Goal: Task Accomplishment & Management: Use online tool/utility

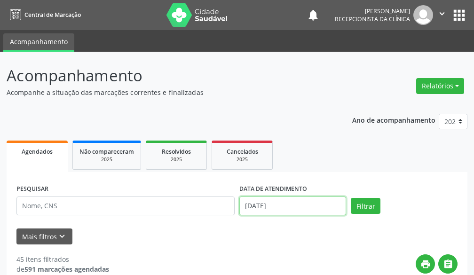
click at [292, 206] on input "[DATE]" at bounding box center [293, 206] width 107 height 19
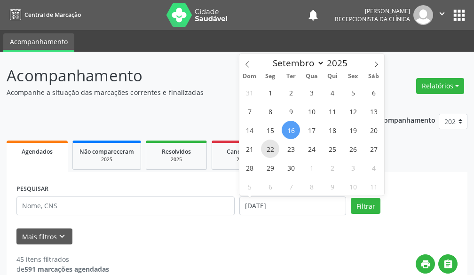
click at [271, 148] on span "22" at bounding box center [270, 149] width 18 height 18
type input "22/09/2025"
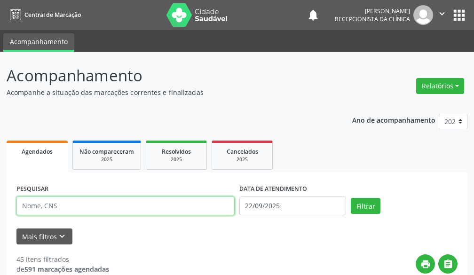
click at [168, 210] on input "text" at bounding box center [125, 206] width 218 height 19
type input "[PERSON_NAME]"
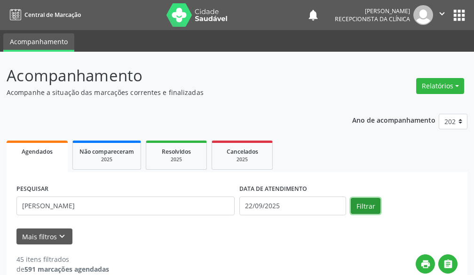
click at [369, 206] on button "Filtrar" at bounding box center [366, 206] width 30 height 16
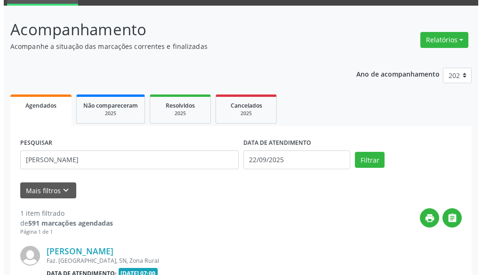
scroll to position [151, 0]
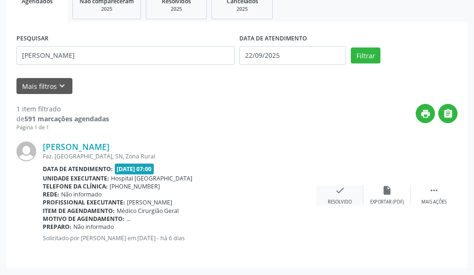
click at [340, 190] on icon "check" at bounding box center [340, 190] width 10 height 10
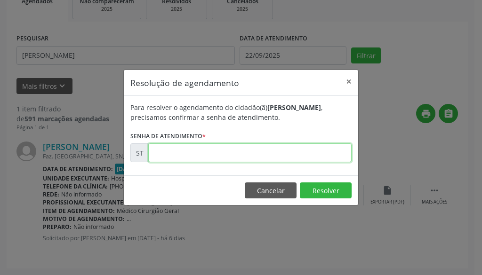
click at [284, 144] on input "text" at bounding box center [249, 153] width 203 height 19
type input "00021763"
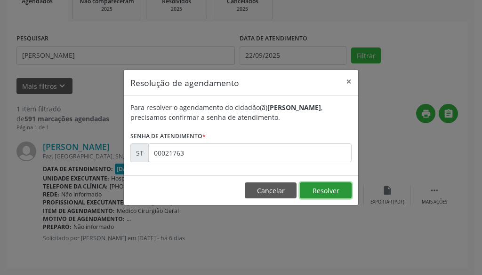
click at [313, 193] on button "Resolver" at bounding box center [326, 191] width 52 height 16
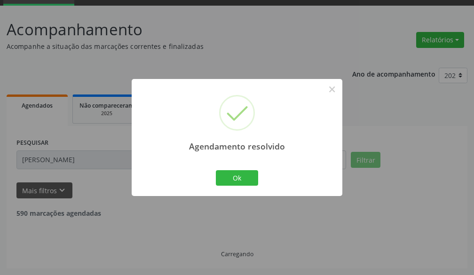
scroll to position [16, 0]
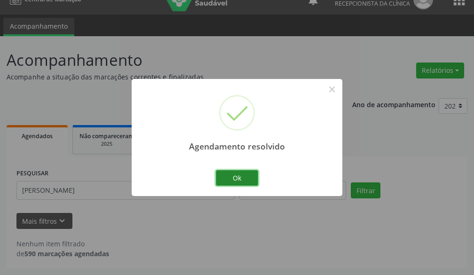
click at [237, 174] on button "Ok" at bounding box center [237, 178] width 42 height 16
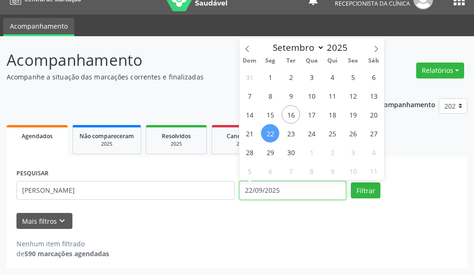
click at [309, 192] on input "22/09/2025" at bounding box center [293, 190] width 107 height 19
click at [271, 113] on span "15" at bounding box center [270, 114] width 18 height 18
type input "[DATE]"
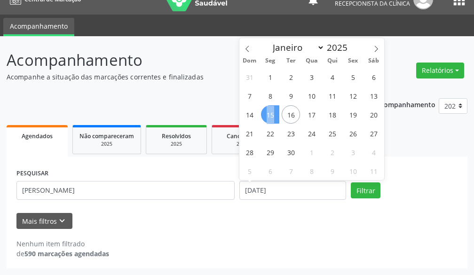
click at [271, 113] on span "15" at bounding box center [270, 114] width 18 height 18
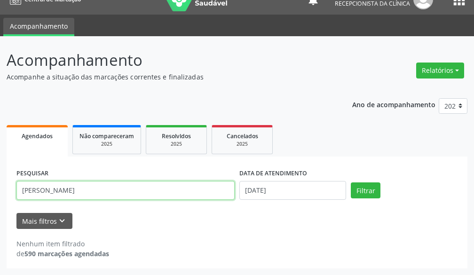
click at [141, 195] on input "[PERSON_NAME]" at bounding box center [125, 190] width 218 height 19
type input "g"
type input "[PERSON_NAME]"
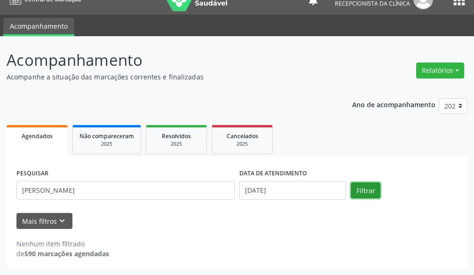
click at [363, 192] on button "Filtrar" at bounding box center [366, 191] width 30 height 16
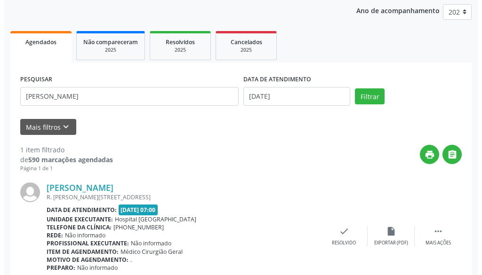
scroll to position [151, 0]
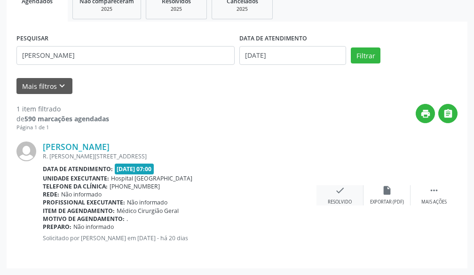
click at [343, 196] on div "check Resolvido" at bounding box center [340, 195] width 47 height 20
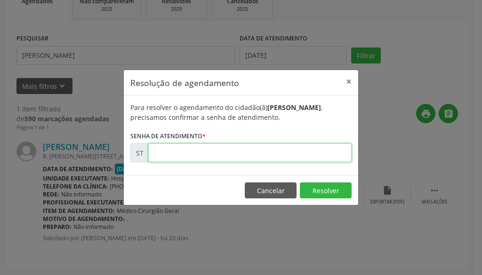
click at [260, 151] on input "text" at bounding box center [249, 153] width 203 height 19
type input "00019405"
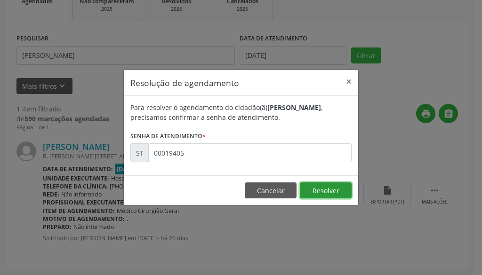
click at [323, 193] on button "Resolver" at bounding box center [326, 191] width 52 height 16
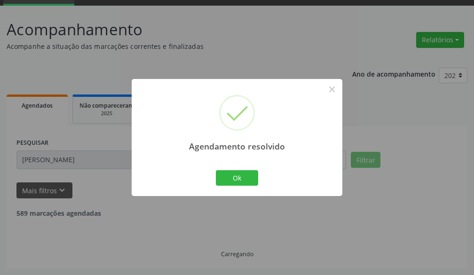
scroll to position [16, 0]
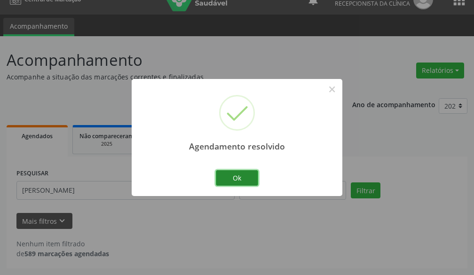
click at [234, 178] on button "Ok" at bounding box center [237, 178] width 42 height 16
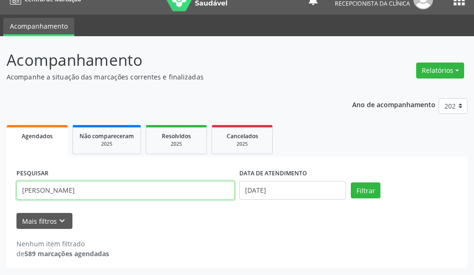
drag, startPoint x: 71, startPoint y: 195, endPoint x: 0, endPoint y: 198, distance: 70.7
click at [0, 198] on div "Acompanhamento Acompanhe a situação das marcações correntes e finalizadas Relat…" at bounding box center [237, 155] width 474 height 239
type input "franciele cr"
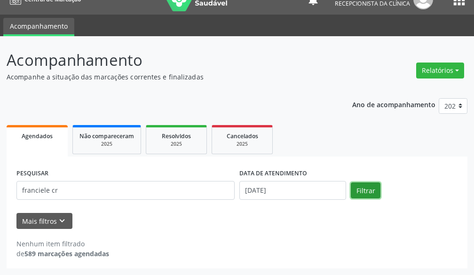
click at [356, 186] on button "Filtrar" at bounding box center [366, 191] width 30 height 16
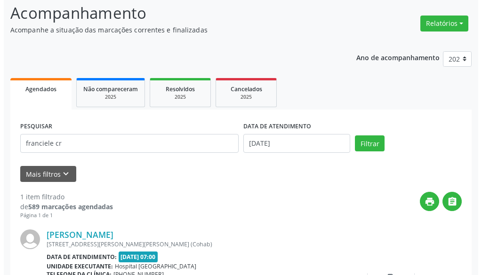
scroll to position [151, 0]
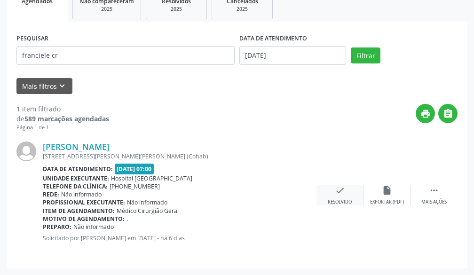
click at [341, 193] on icon "check" at bounding box center [340, 190] width 10 height 10
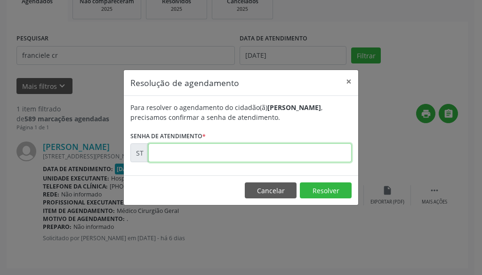
click at [291, 154] on input "text" at bounding box center [249, 153] width 203 height 19
type input "00021631"
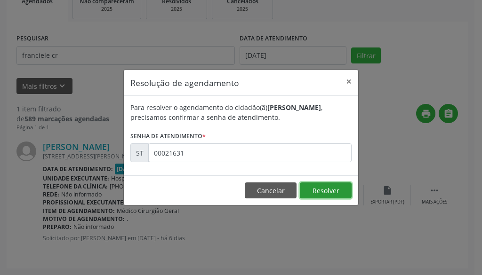
click at [329, 194] on button "Resolver" at bounding box center [326, 191] width 52 height 16
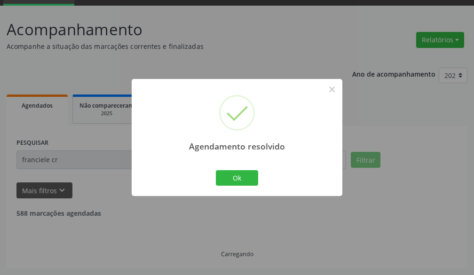
scroll to position [16, 0]
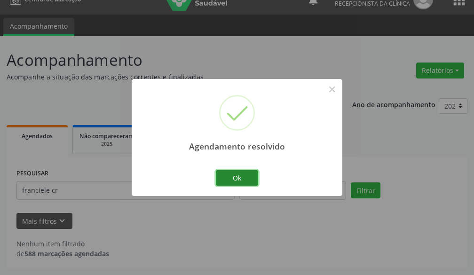
click at [239, 178] on button "Ok" at bounding box center [237, 178] width 42 height 16
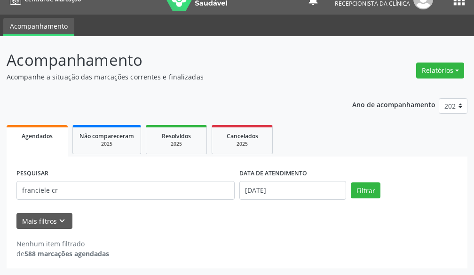
drag, startPoint x: 133, startPoint y: 207, endPoint x: 129, endPoint y: 199, distance: 8.4
click at [132, 207] on form "PESQUISAR franciele cr DATA DE ATENDIMENTO [DATE] Filtrar UNIDADE DE REFERÊNCIA…" at bounding box center [237, 198] width 442 height 63
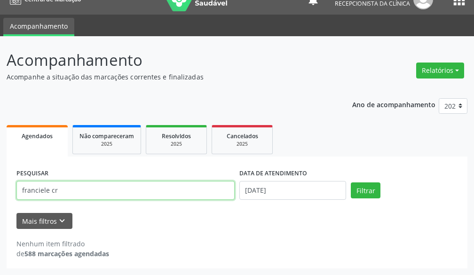
drag, startPoint x: 129, startPoint y: 198, endPoint x: 0, endPoint y: 195, distance: 129.5
click at [0, 201] on div "Acompanhamento Acompanhe a situação das marcações correntes e finalizadas Relat…" at bounding box center [237, 155] width 474 height 239
click at [80, 193] on input "[PERSON_NAME] beat" at bounding box center [125, 190] width 218 height 19
type input "[PERSON_NAME]"
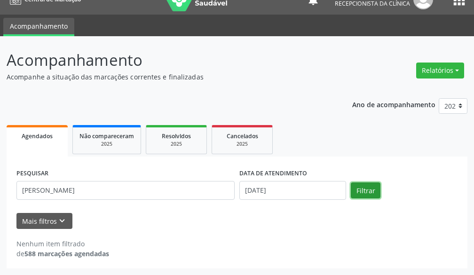
click at [361, 187] on button "Filtrar" at bounding box center [366, 191] width 30 height 16
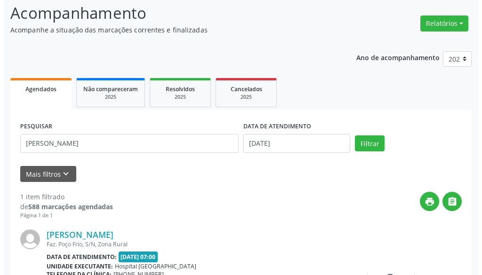
scroll to position [151, 0]
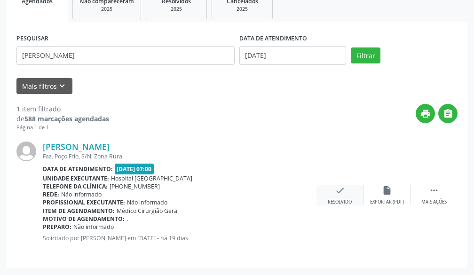
click at [344, 190] on icon "check" at bounding box center [340, 190] width 10 height 10
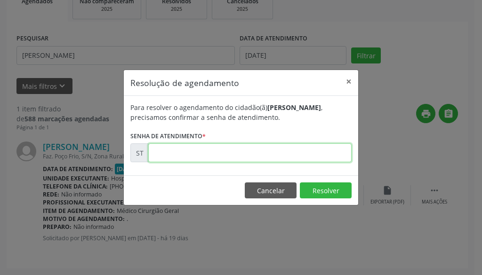
click at [250, 161] on input "text" at bounding box center [249, 153] width 203 height 19
type input "00019825"
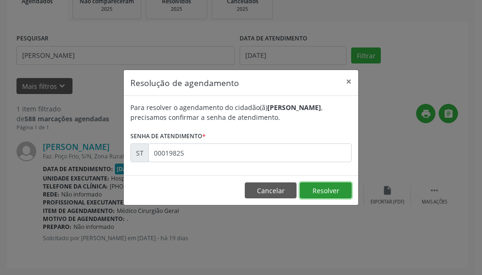
click at [327, 192] on button "Resolver" at bounding box center [326, 191] width 52 height 16
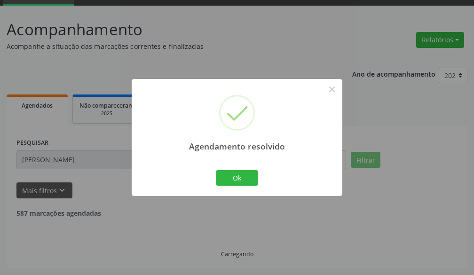
scroll to position [16, 0]
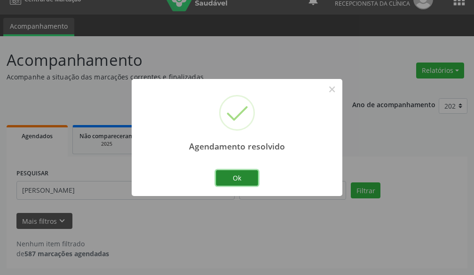
click at [251, 175] on button "Ok" at bounding box center [237, 178] width 42 height 16
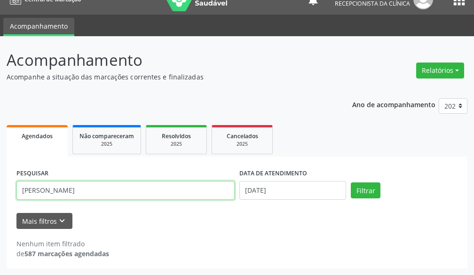
click at [148, 189] on input "[PERSON_NAME]" at bounding box center [125, 190] width 218 height 19
type input "a"
type input "j"
type input "[PERSON_NAME]"
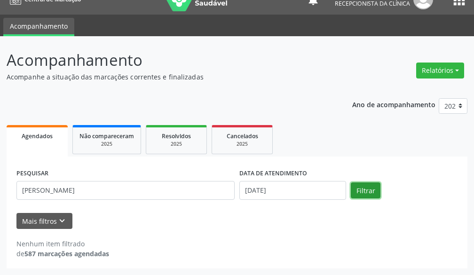
click at [371, 188] on button "Filtrar" at bounding box center [366, 191] width 30 height 16
click at [367, 193] on button "Filtrar" at bounding box center [366, 191] width 30 height 16
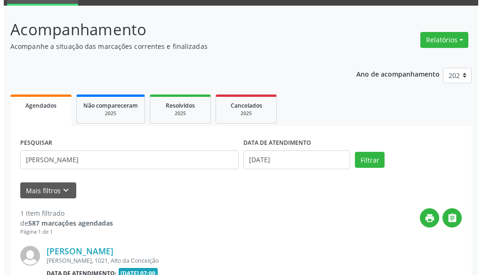
scroll to position [151, 0]
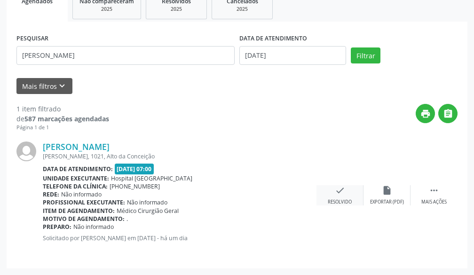
click at [333, 193] on div "check Resolvido" at bounding box center [340, 195] width 47 height 20
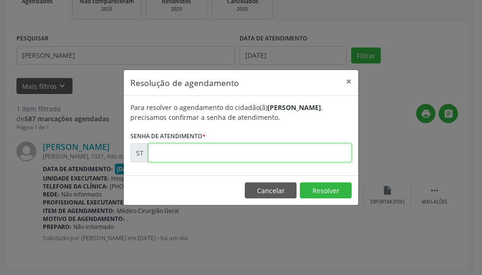
click at [294, 159] on input "text" at bounding box center [249, 153] width 203 height 19
type input "00022221"
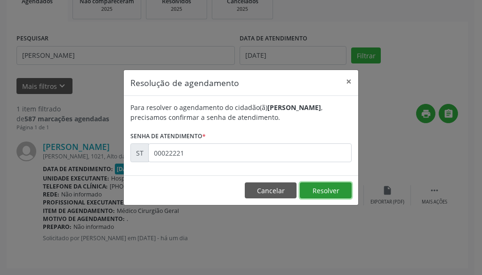
click at [327, 194] on button "Resolver" at bounding box center [326, 191] width 52 height 16
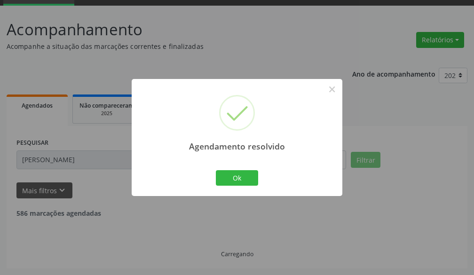
scroll to position [16, 0]
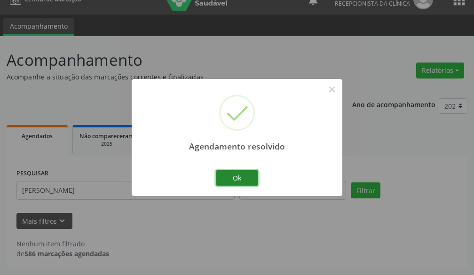
click at [221, 179] on button "Ok" at bounding box center [237, 178] width 42 height 16
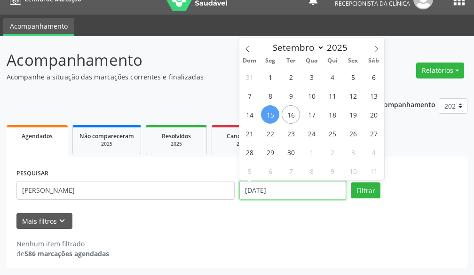
click at [295, 196] on input "[DATE]" at bounding box center [293, 190] width 107 height 19
click at [272, 112] on span "15" at bounding box center [270, 114] width 18 height 18
type input "[DATE]"
click at [272, 112] on span "15" at bounding box center [270, 114] width 18 height 18
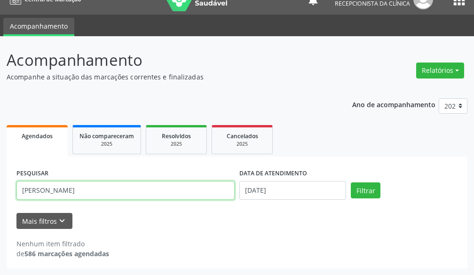
click at [144, 190] on input "[PERSON_NAME]" at bounding box center [125, 190] width 218 height 19
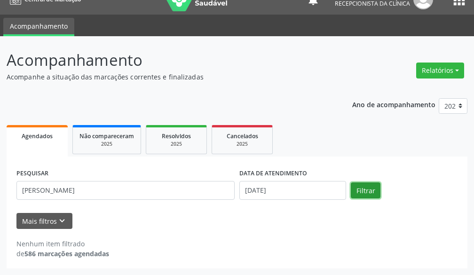
click at [369, 193] on button "Filtrar" at bounding box center [366, 191] width 30 height 16
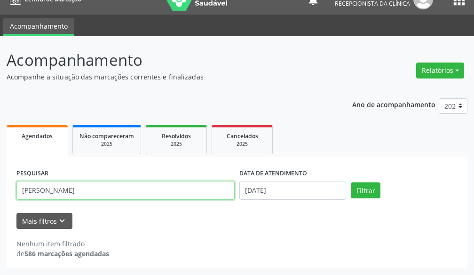
click at [110, 194] on input "[PERSON_NAME]" at bounding box center [125, 190] width 218 height 19
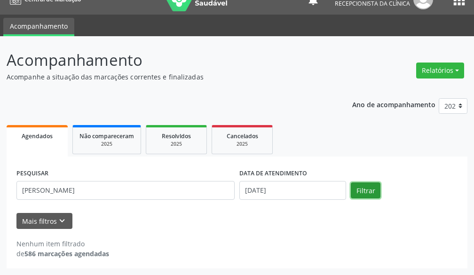
click at [358, 193] on button "Filtrar" at bounding box center [366, 191] width 30 height 16
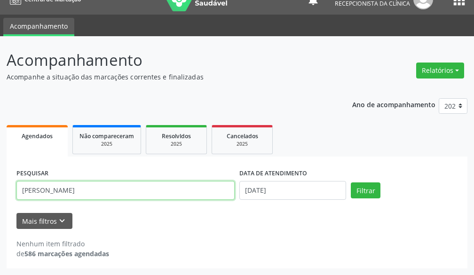
click at [125, 189] on input "[PERSON_NAME]" at bounding box center [125, 190] width 218 height 19
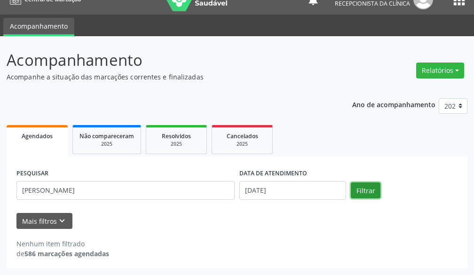
click at [361, 194] on button "Filtrar" at bounding box center [366, 191] width 30 height 16
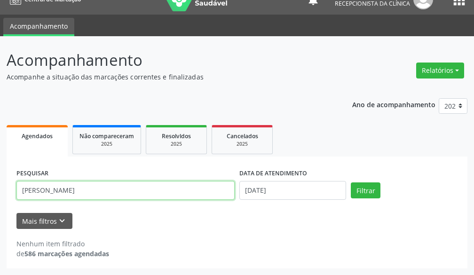
click at [94, 194] on input "[PERSON_NAME]" at bounding box center [125, 190] width 218 height 19
type input "j"
type input "antonio af"
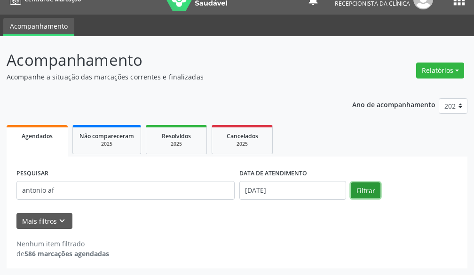
click at [367, 192] on button "Filtrar" at bounding box center [366, 191] width 30 height 16
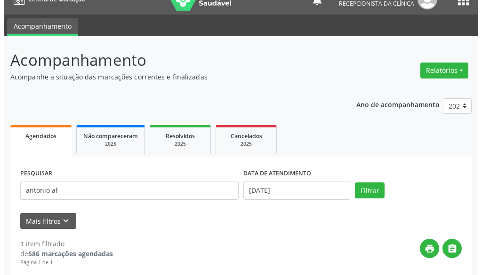
scroll to position [151, 0]
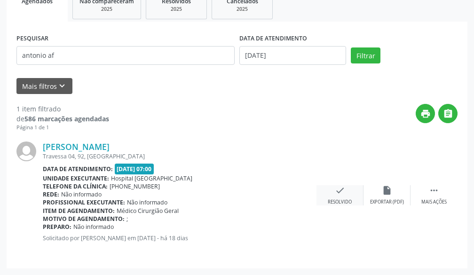
click at [347, 190] on div "check Resolvido" at bounding box center [340, 195] width 47 height 20
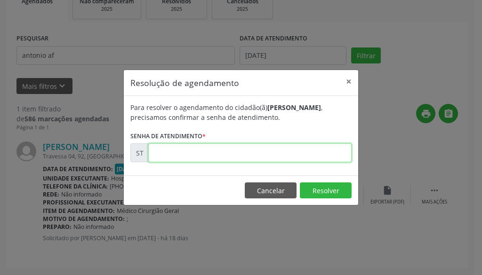
click at [267, 153] on input "text" at bounding box center [249, 153] width 203 height 19
type input "00019902"
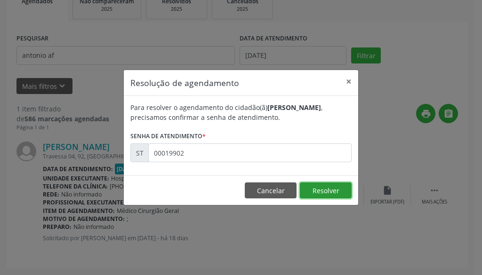
click at [334, 186] on button "Resolver" at bounding box center [326, 191] width 52 height 16
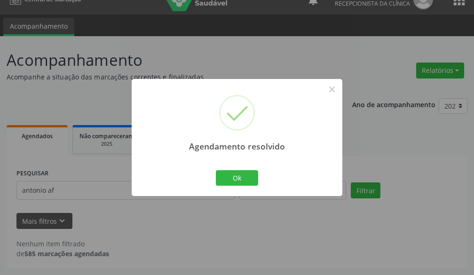
scroll to position [16, 0]
click at [230, 180] on button "Ok" at bounding box center [237, 178] width 42 height 16
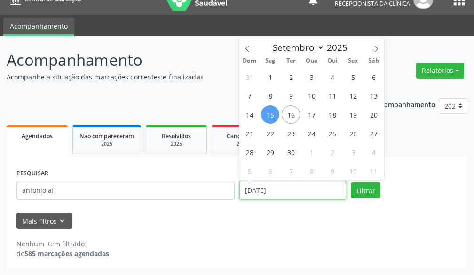
click at [293, 190] on input "[DATE]" at bounding box center [293, 190] width 107 height 19
click at [275, 133] on span "22" at bounding box center [270, 133] width 18 height 18
type input "22/09/2025"
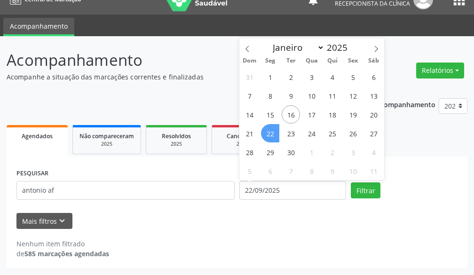
click at [275, 133] on span "22" at bounding box center [270, 133] width 18 height 18
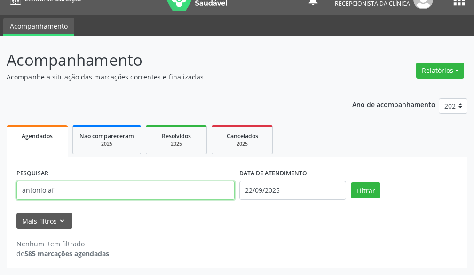
click at [177, 194] on input "antonio af" at bounding box center [125, 190] width 218 height 19
type input "a"
type input "carola"
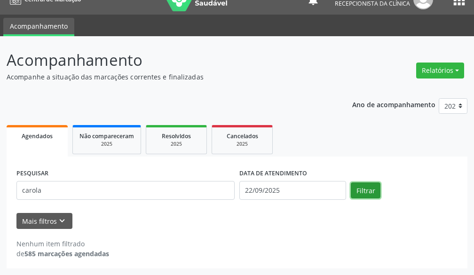
click at [367, 193] on button "Filtrar" at bounding box center [366, 191] width 30 height 16
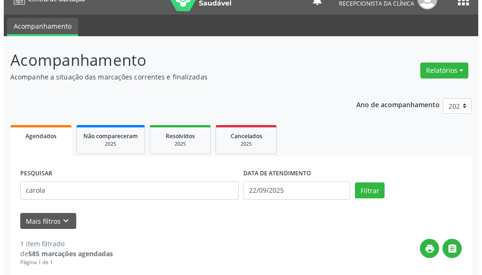
scroll to position [151, 0]
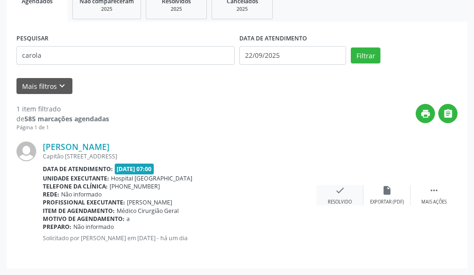
click at [345, 188] on icon "check" at bounding box center [340, 190] width 10 height 10
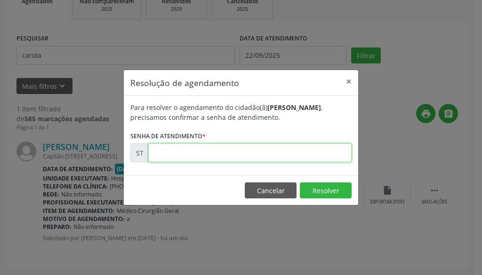
click at [283, 149] on input "text" at bounding box center [249, 153] width 203 height 19
type input "00022244"
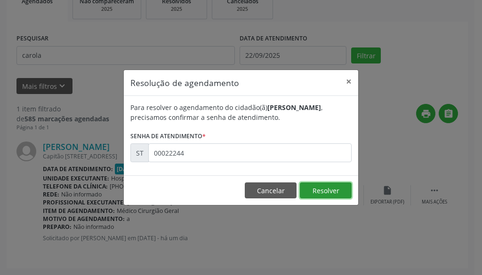
click at [302, 193] on button "Resolver" at bounding box center [326, 191] width 52 height 16
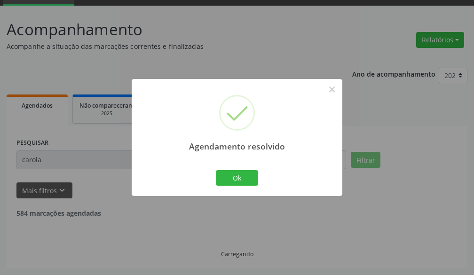
scroll to position [16, 0]
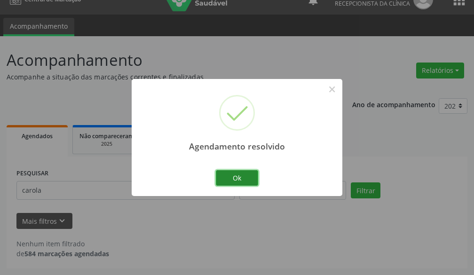
click at [249, 180] on button "Ok" at bounding box center [237, 178] width 42 height 16
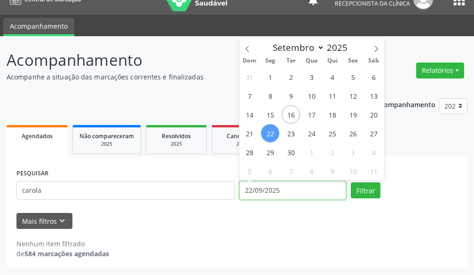
click at [313, 192] on input "22/09/2025" at bounding box center [293, 190] width 107 height 19
click at [290, 99] on span "9" at bounding box center [291, 96] width 18 height 18
type input "[DATE]"
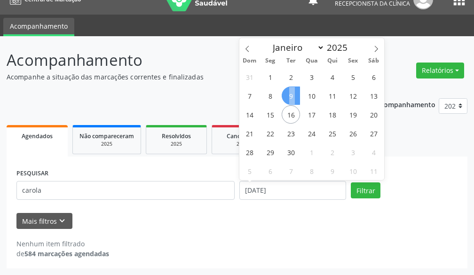
drag, startPoint x: 290, startPoint y: 99, endPoint x: 284, endPoint y: 106, distance: 9.7
click at [292, 101] on span "9" at bounding box center [291, 96] width 18 height 18
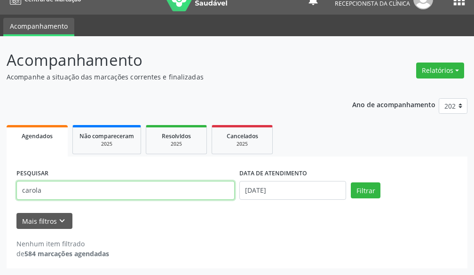
click at [93, 186] on input "carola" at bounding box center [125, 190] width 218 height 19
type input "c"
type input "adriane"
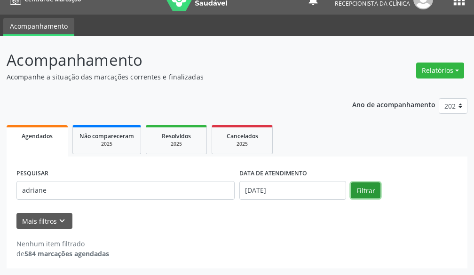
click at [356, 192] on button "Filtrar" at bounding box center [366, 191] width 30 height 16
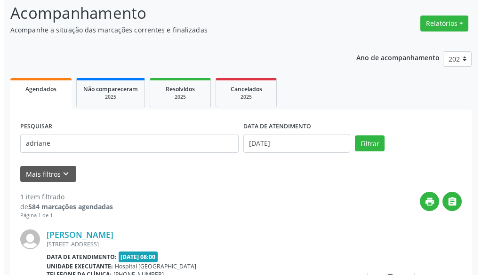
scroll to position [110, 0]
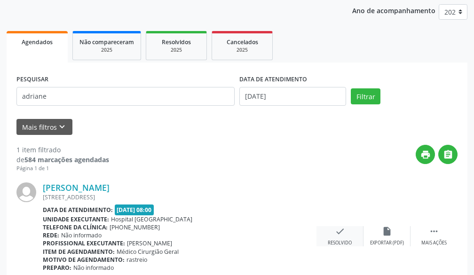
click at [339, 232] on icon "check" at bounding box center [340, 231] width 10 height 10
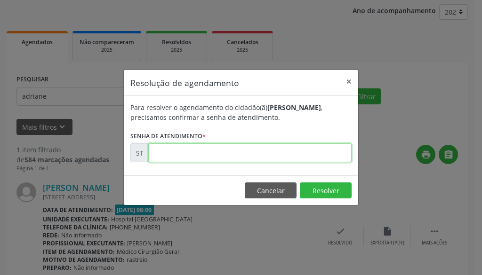
click at [310, 160] on input "text" at bounding box center [249, 153] width 203 height 19
click at [311, 155] on input "text" at bounding box center [249, 153] width 203 height 19
type input "00018020"
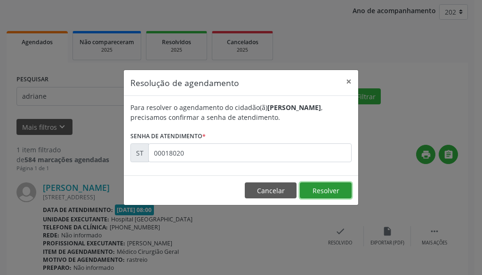
click at [318, 196] on button "Resolver" at bounding box center [326, 191] width 52 height 16
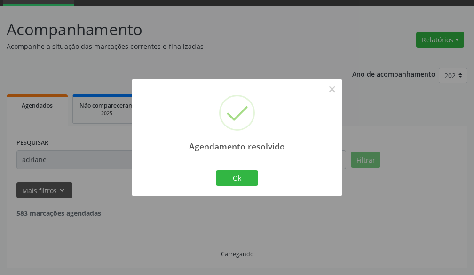
scroll to position [16, 0]
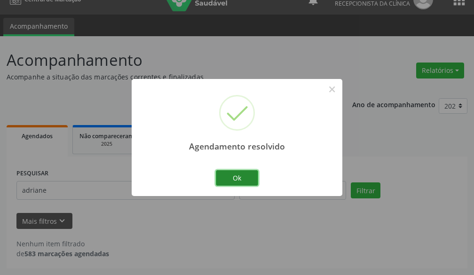
click at [242, 175] on button "Ok" at bounding box center [237, 178] width 42 height 16
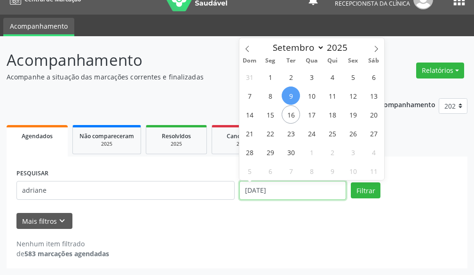
click at [292, 196] on input "[DATE]" at bounding box center [293, 190] width 107 height 19
click at [269, 117] on span "15" at bounding box center [270, 114] width 18 height 18
type input "[DATE]"
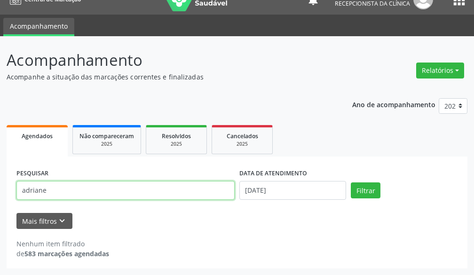
click at [174, 196] on input "adriane" at bounding box center [125, 190] width 218 height 19
click at [177, 194] on input "adr" at bounding box center [125, 190] width 218 height 19
type input "a"
type input "j"
type input "[PERSON_NAME]"
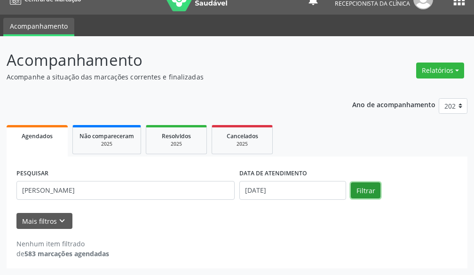
click at [366, 189] on button "Filtrar" at bounding box center [366, 191] width 30 height 16
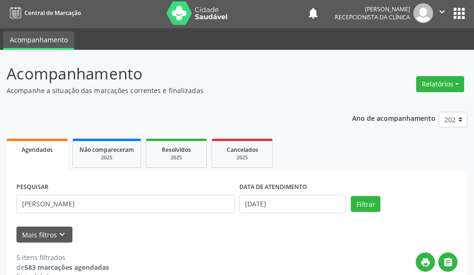
scroll to position [0, 0]
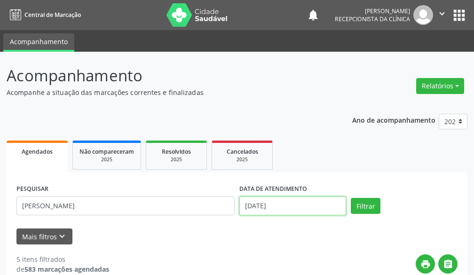
click at [296, 207] on input "[DATE]" at bounding box center [293, 206] width 107 height 19
click at [189, 157] on div "2025" at bounding box center [176, 159] width 47 height 7
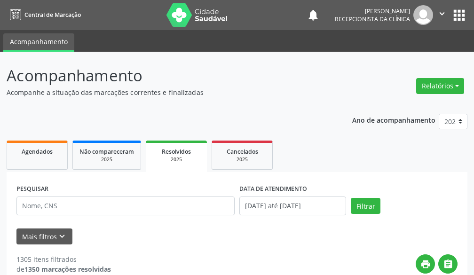
scroll to position [94, 0]
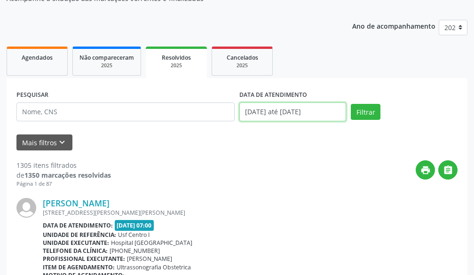
click at [282, 116] on input "[DATE] até [DATE]" at bounding box center [293, 112] width 107 height 19
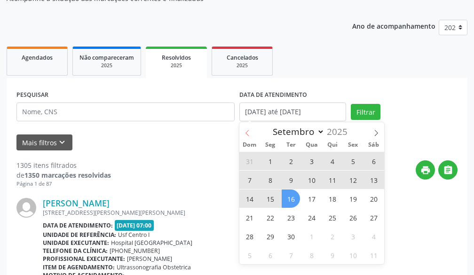
click at [241, 132] on span at bounding box center [248, 130] width 16 height 16
select select "7"
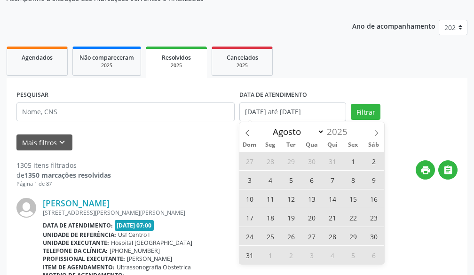
click at [276, 201] on span "11" at bounding box center [270, 199] width 18 height 18
type input "[DATE]"
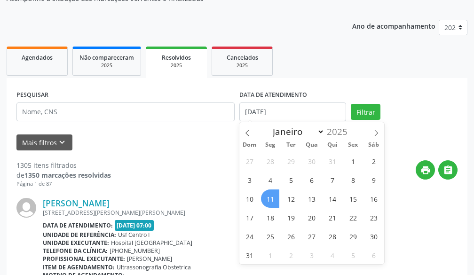
click at [274, 201] on span "11" at bounding box center [270, 199] width 18 height 18
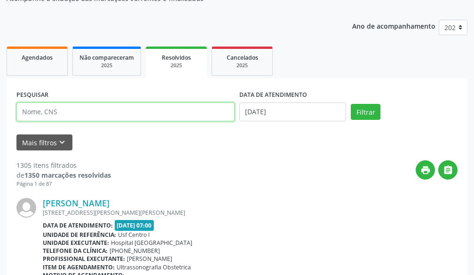
click at [116, 117] on input "text" at bounding box center [125, 112] width 218 height 19
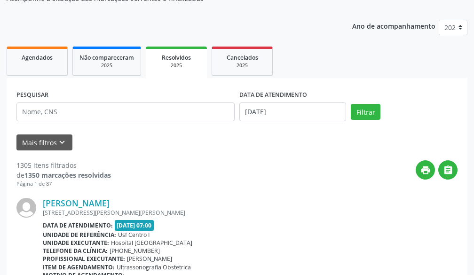
click at [214, 146] on div "Mais filtros keyboard_arrow_down" at bounding box center [237, 143] width 446 height 16
click at [100, 101] on div "PESQUISAR" at bounding box center [125, 108] width 223 height 40
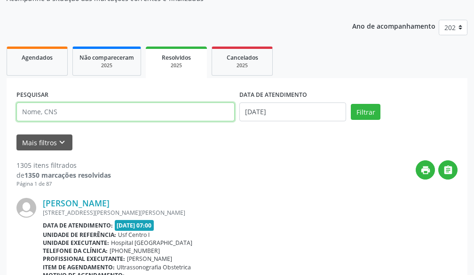
click at [99, 108] on input "text" at bounding box center [125, 112] width 218 height 19
type input "Roseni Go"
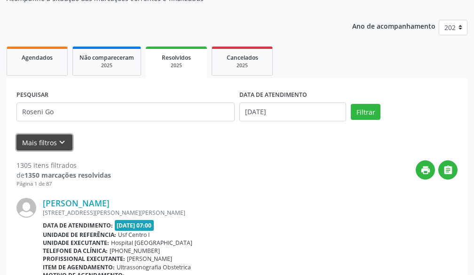
click at [47, 143] on button "Mais filtros keyboard_arrow_down" at bounding box center [44, 143] width 56 height 16
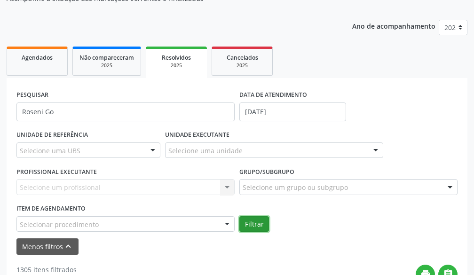
click at [259, 228] on button "Filtrar" at bounding box center [255, 225] width 30 height 16
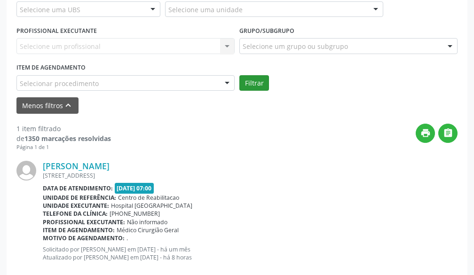
scroll to position [255, 0]
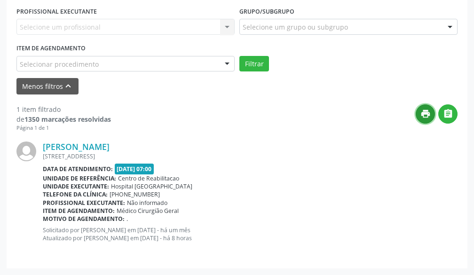
click at [429, 115] on icon "print" at bounding box center [426, 114] width 10 height 10
click at [446, 118] on icon "" at bounding box center [448, 114] width 10 height 10
